Goal: Find specific page/section: Find specific page/section

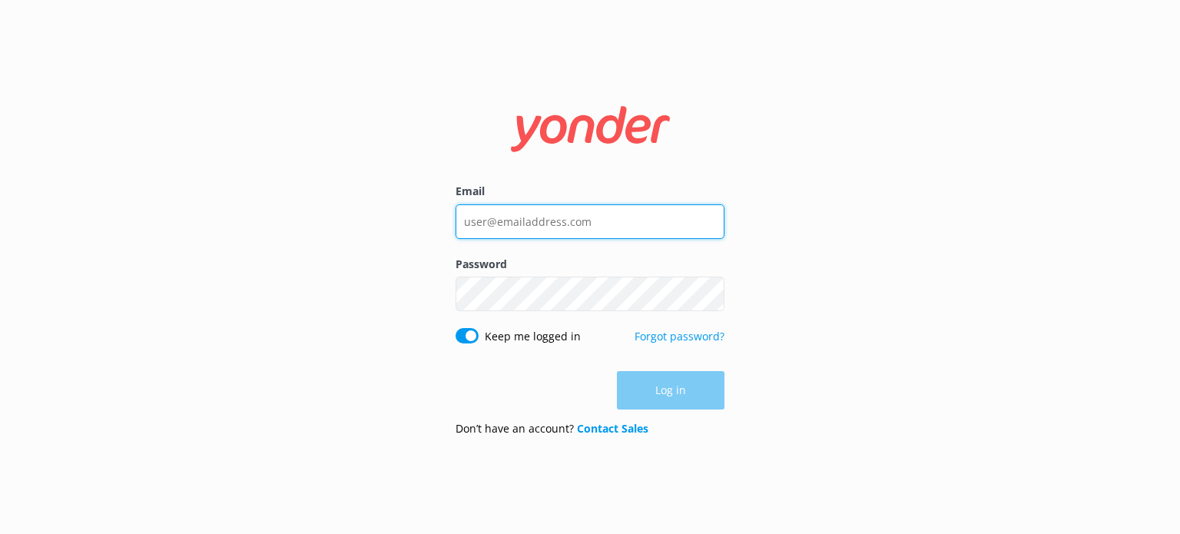
type input "[EMAIL_ADDRESS][DOMAIN_NAME]"
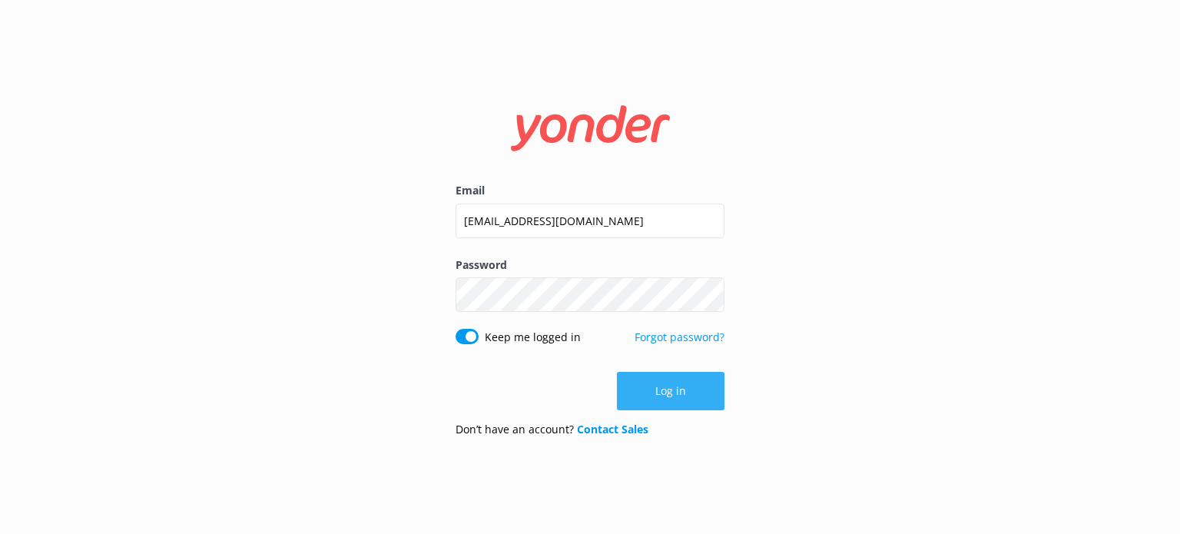
click at [633, 390] on button "Log in" at bounding box center [671, 391] width 108 height 38
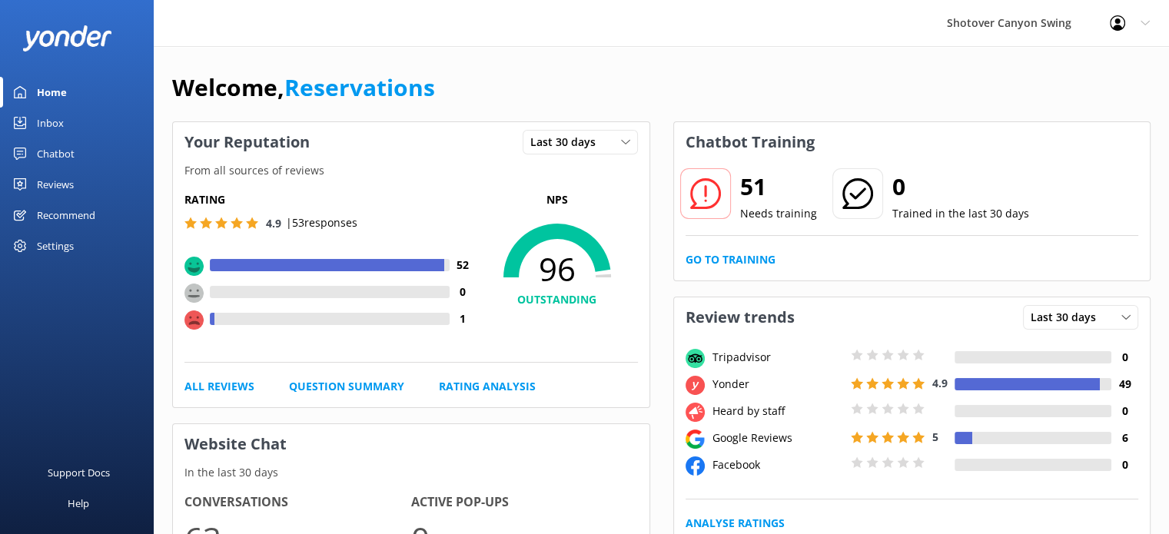
click at [48, 171] on div "Reviews" at bounding box center [55, 184] width 37 height 31
